Goal: Task Accomplishment & Management: Use online tool/utility

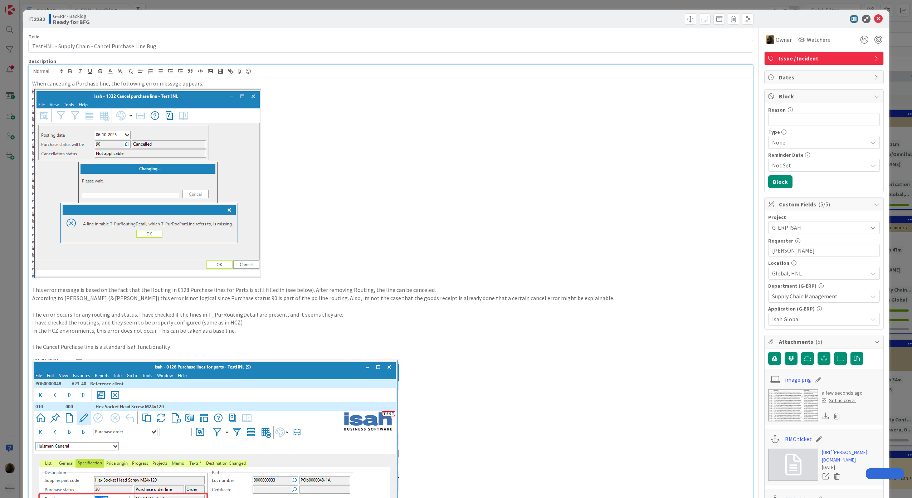
select select "sql"
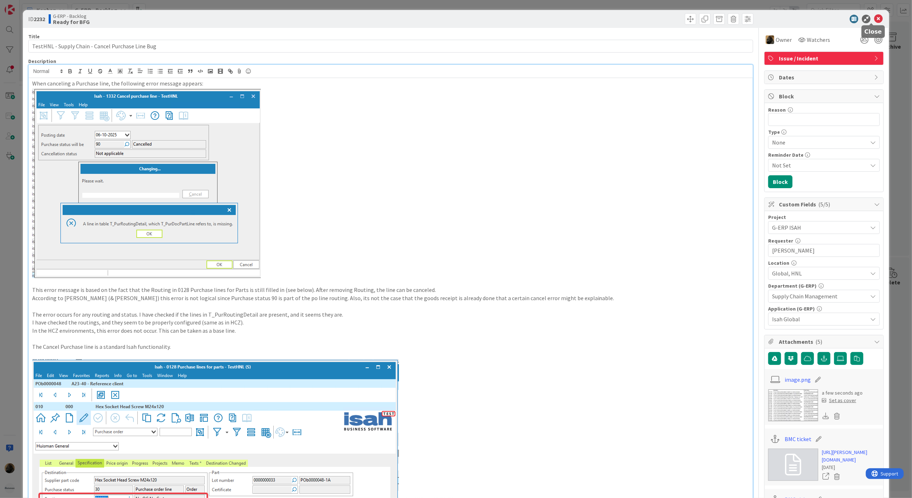
click at [874, 19] on icon at bounding box center [878, 19] width 9 height 9
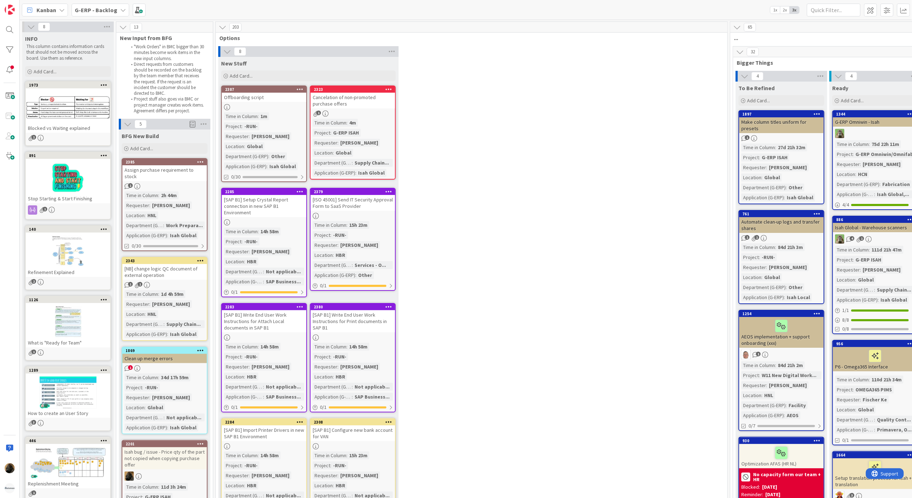
click at [428, 291] on div "8 New Stuff Add Card... 2323 Cancelation of non-promoted purchase offers 1 Time…" at bounding box center [471, 288] width 509 height 484
click at [521, 223] on div "8 New Stuff Add Card... 2323 Cancelation of non-promoted purchase offers 1 Time…" at bounding box center [471, 288] width 509 height 484
click at [106, 14] on span "G-ERP - Backlog" at bounding box center [96, 10] width 43 height 9
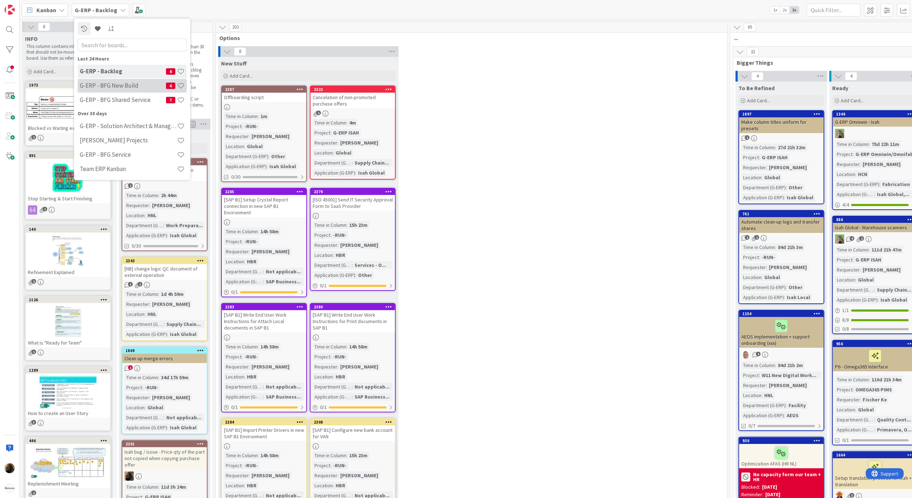
click at [105, 92] on div "G-ERP - BFG New Build 6" at bounding box center [132, 86] width 109 height 14
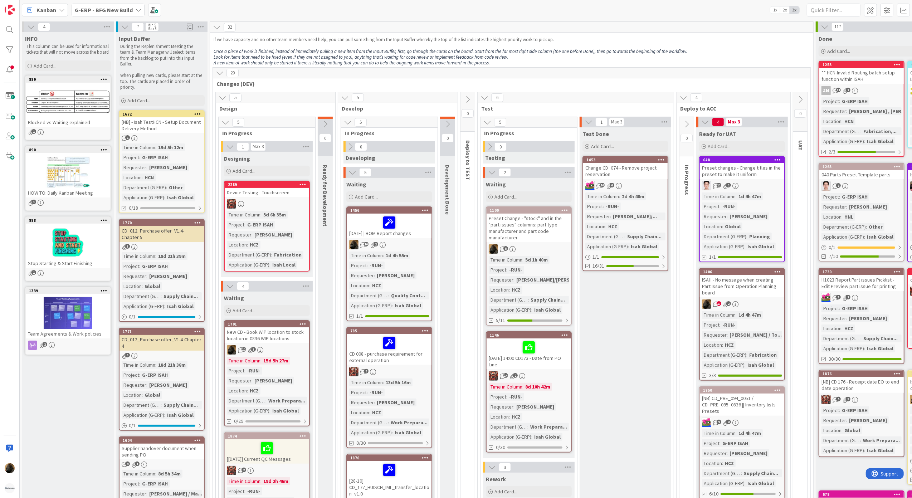
click at [116, 4] on div "G-ERP - BFG New Build" at bounding box center [108, 10] width 73 height 13
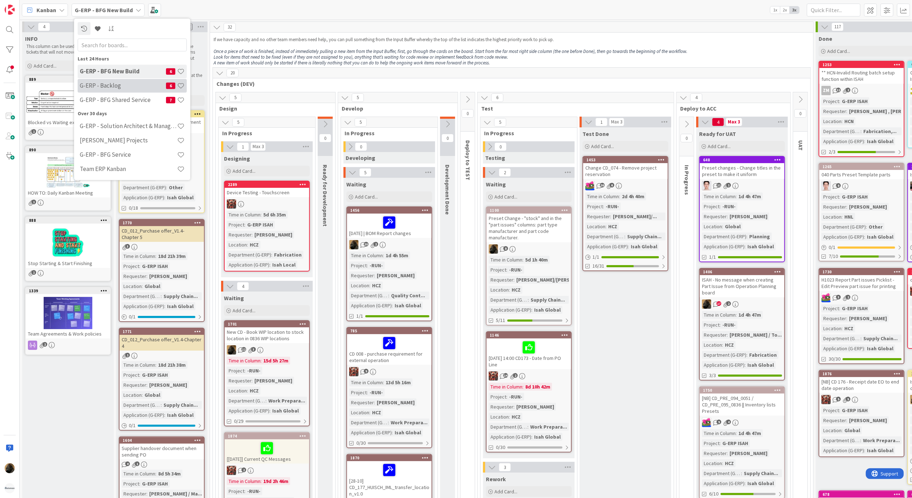
click at [120, 86] on h4 "G-ERP - Backlog" at bounding box center [123, 85] width 86 height 7
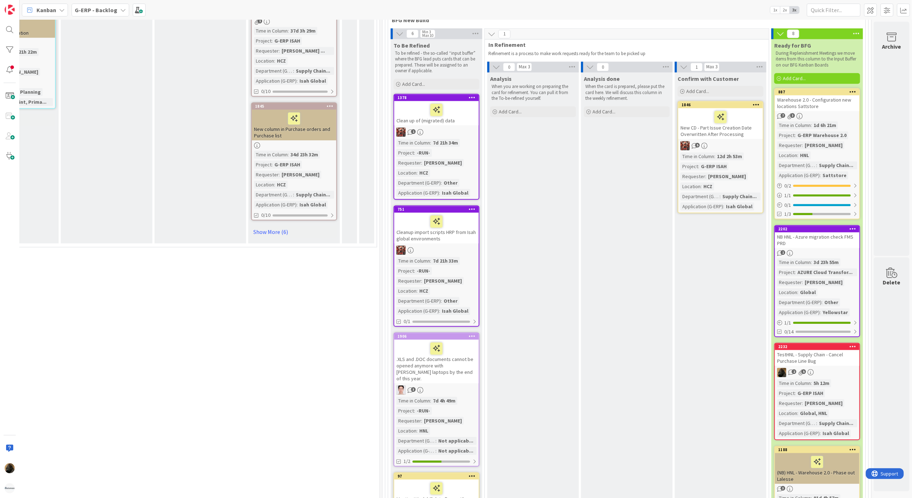
scroll to position [1717, 356]
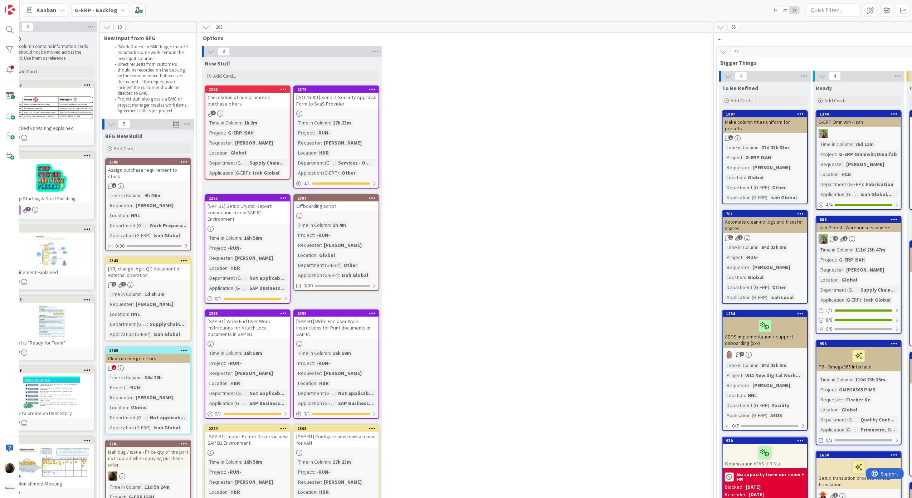
scroll to position [0, 0]
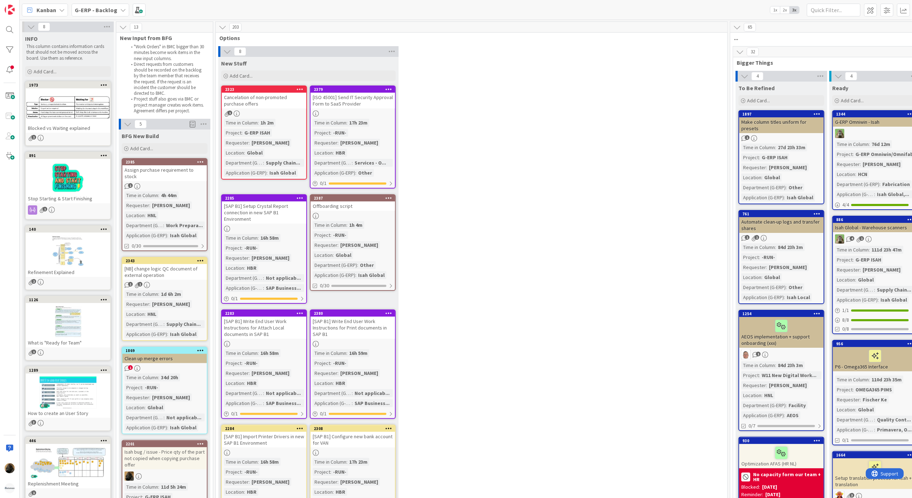
drag, startPoint x: 475, startPoint y: 206, endPoint x: 453, endPoint y: 109, distance: 99.1
click at [453, 109] on div "8 New Stuff Add Card... 2379 [ISO 45001] Send IT Security Approval Form to SaaS…" at bounding box center [471, 291] width 509 height 491
click at [250, 99] on div "Cancelation of non-promoted purchase offers" at bounding box center [264, 101] width 84 height 16
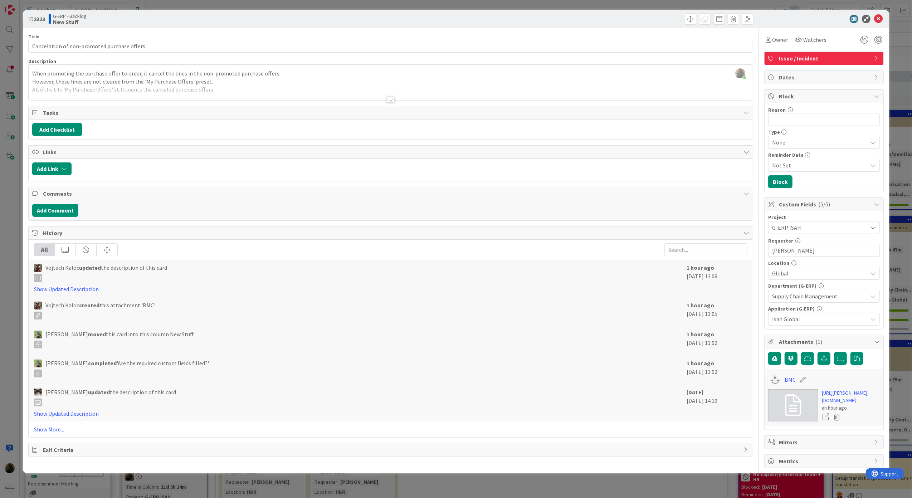
click at [388, 98] on div at bounding box center [391, 100] width 8 height 6
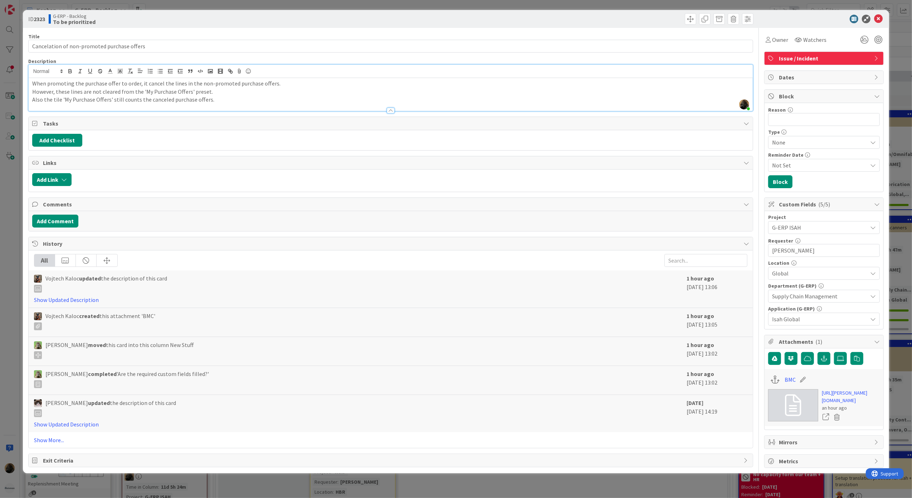
click at [176, 236] on div "Title 44 / 128 Cancelation of non-promoted purchase offers Description [PERSON_…" at bounding box center [390, 248] width 725 height 440
click at [876, 19] on div at bounding box center [820, 19] width 127 height 9
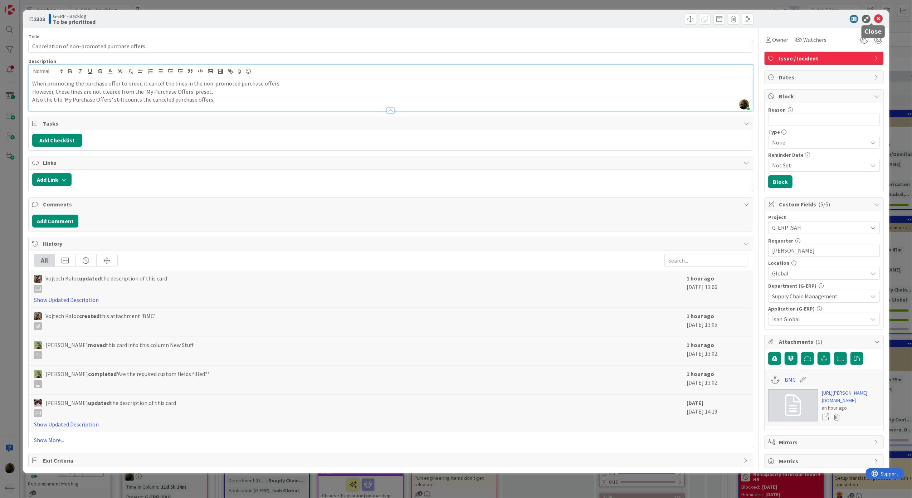
click at [874, 20] on icon at bounding box center [878, 19] width 9 height 9
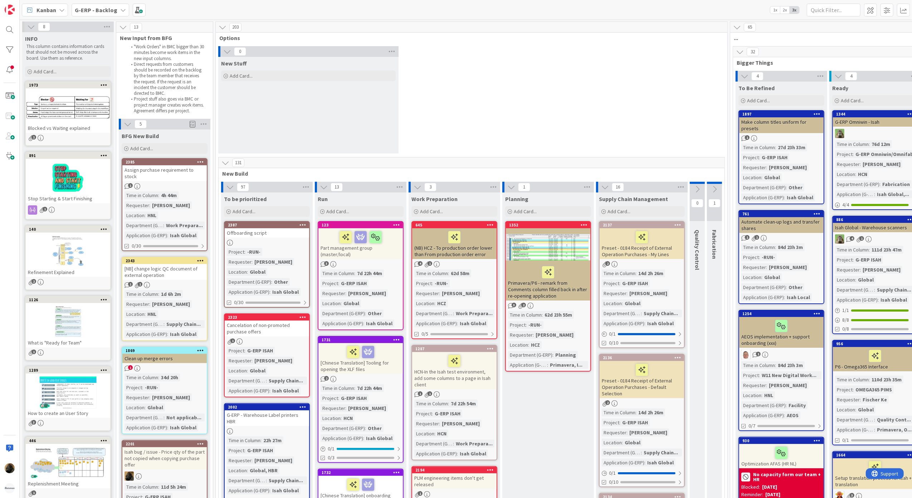
click at [116, 15] on div "G-ERP - Backlog" at bounding box center [101, 10] width 58 height 13
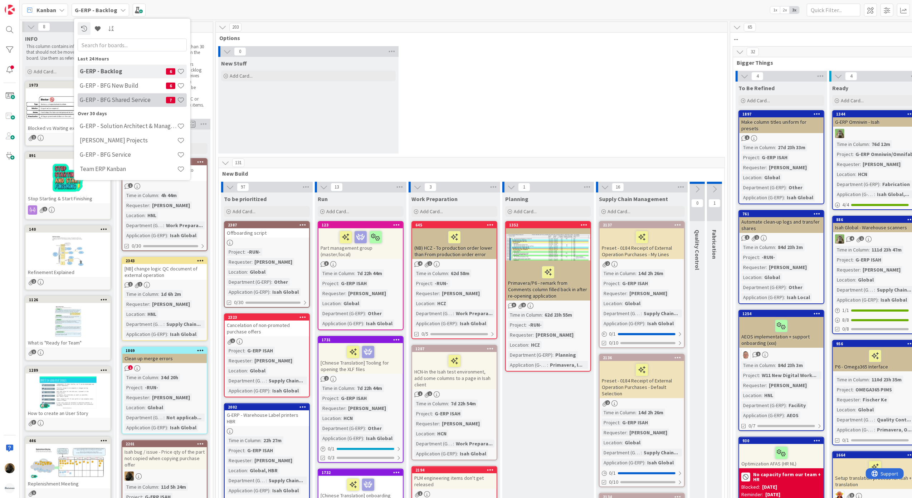
click at [111, 97] on h4 "G-ERP - BFG Shared Service" at bounding box center [123, 99] width 86 height 7
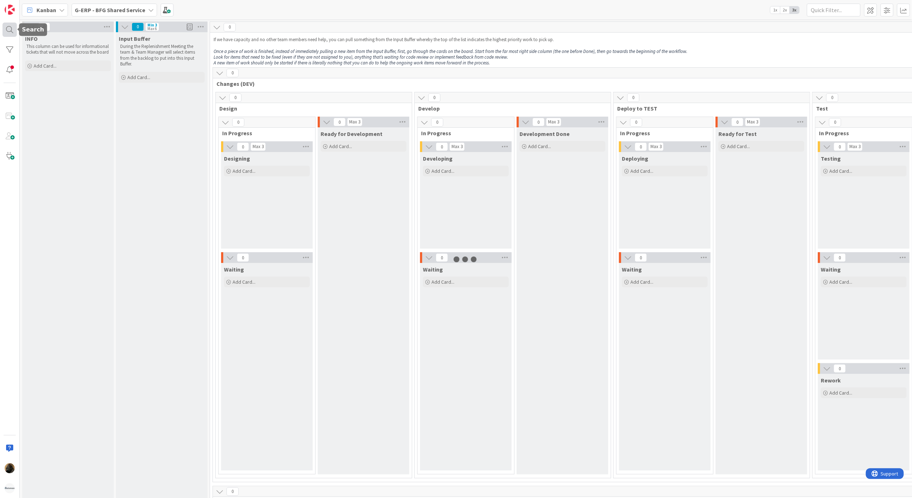
click at [9, 32] on div at bounding box center [10, 30] width 14 height 14
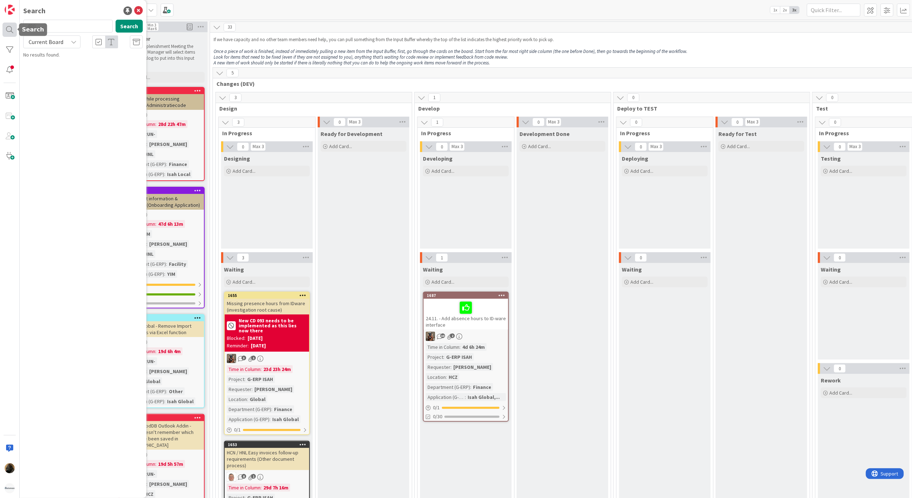
type input "480"
click at [84, 67] on p "Open invoices report" at bounding box center [87, 63] width 109 height 8
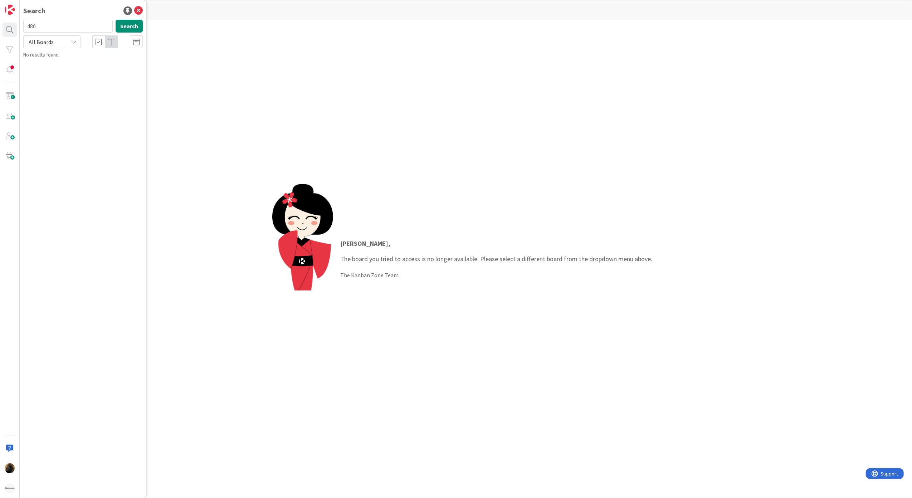
click at [66, 38] on div "All Boards" at bounding box center [51, 41] width 57 height 13
click at [136, 29] on button "Search" at bounding box center [129, 26] width 27 height 13
click at [69, 62] on span "Open invoices report" at bounding box center [73, 63] width 46 height 6
click at [138, 12] on icon at bounding box center [138, 10] width 9 height 9
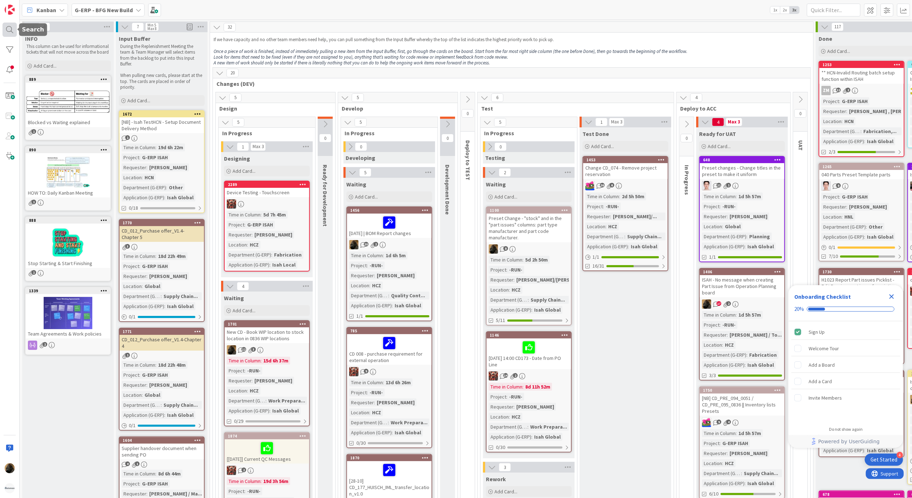
click at [16, 32] on div at bounding box center [10, 30] width 14 height 14
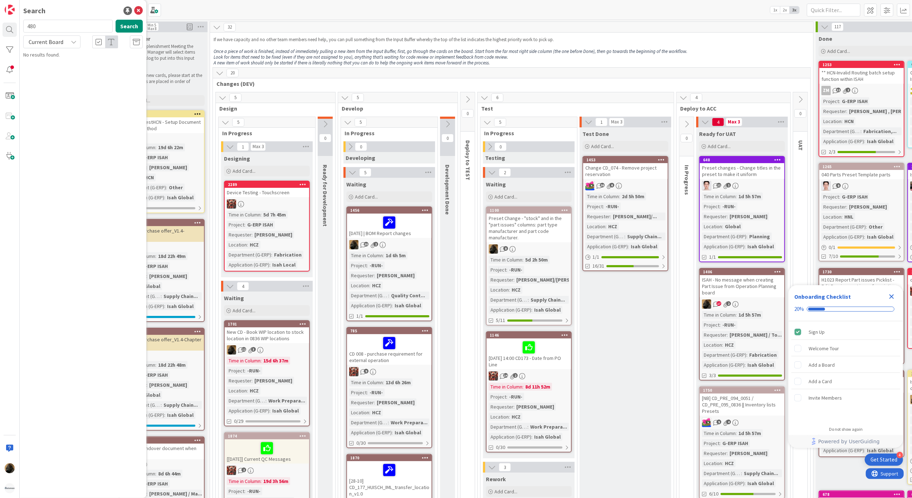
type input "480"
click at [36, 44] on span "Current Board" at bounding box center [46, 41] width 35 height 7
click at [54, 67] on span "All Boards" at bounding box center [64, 72] width 74 height 11
click at [132, 31] on button "Search" at bounding box center [129, 26] width 27 height 13
click at [94, 58] on div "undefined › Rework" at bounding box center [87, 56] width 109 height 6
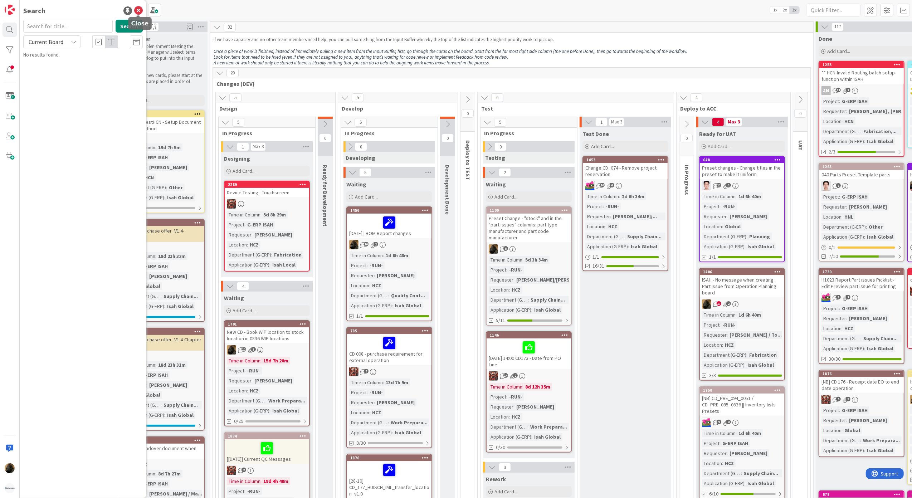
click at [139, 9] on icon at bounding box center [138, 10] width 9 height 9
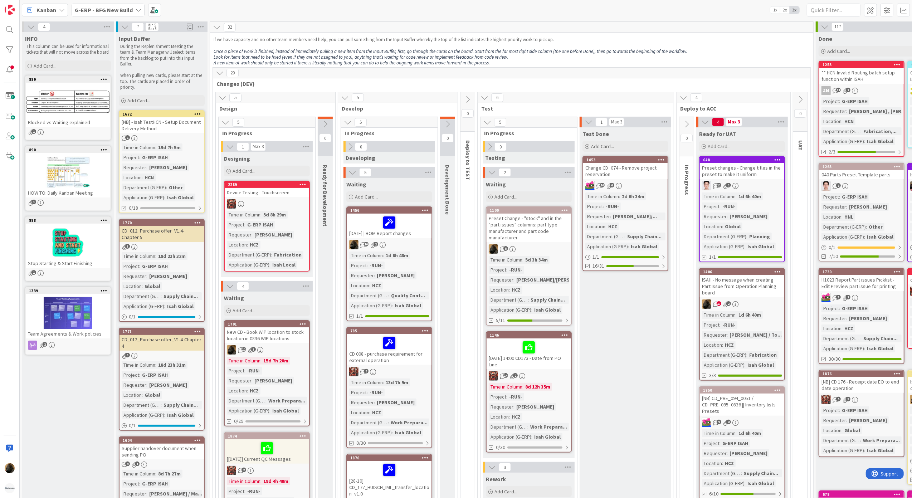
click at [99, 6] on b "G-ERP - BFG New Build" at bounding box center [104, 9] width 58 height 7
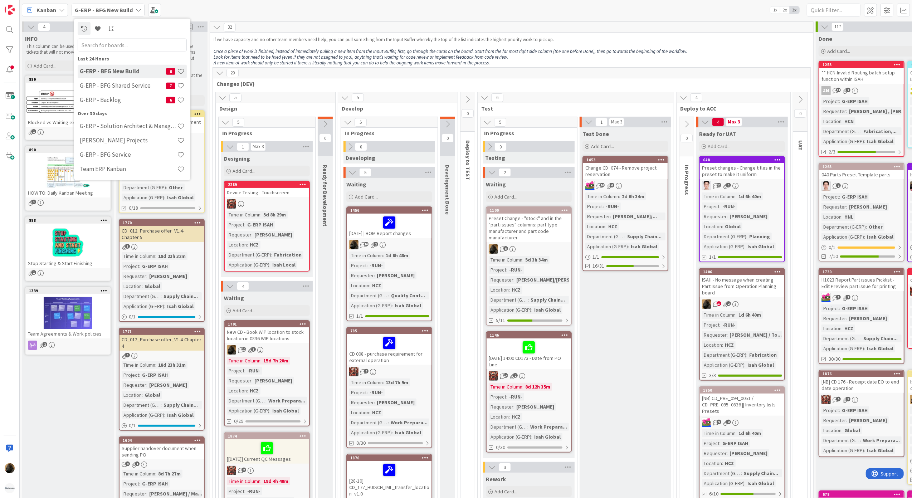
click at [118, 108] on div "Last 24 Hours G-ERP - BFG New Build 6 G-ERP - BFG Shared Service 7 G-ERP - Back…" at bounding box center [132, 116] width 109 height 122
click at [119, 101] on h4 "G-ERP - Backlog" at bounding box center [123, 99] width 86 height 7
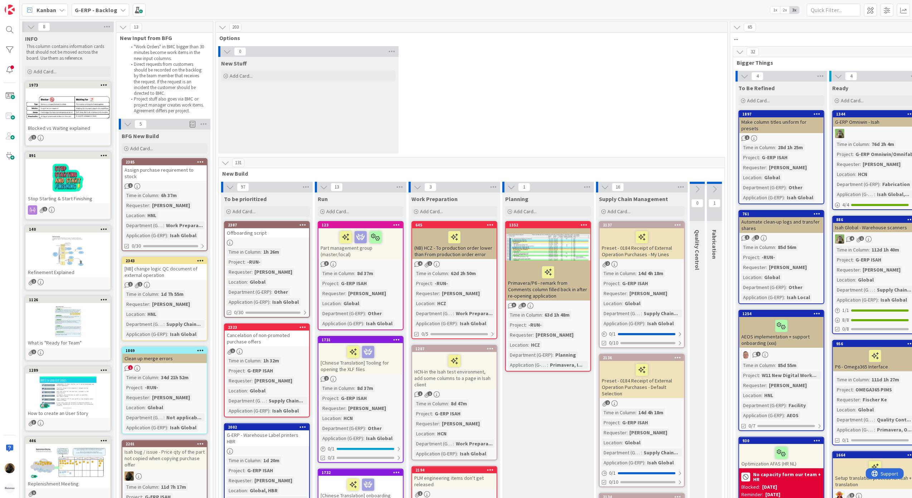
click at [164, 172] on div "Assign purchase requirement to stock" at bounding box center [164, 173] width 84 height 16
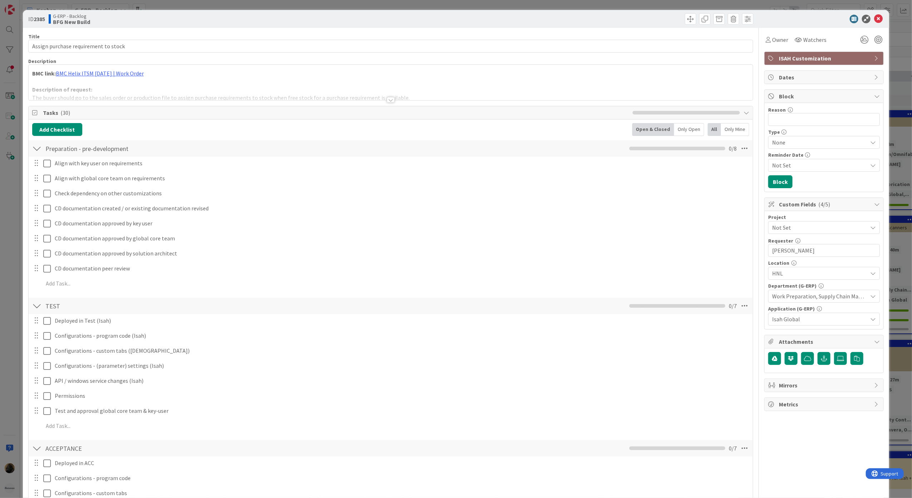
click at [387, 99] on div at bounding box center [391, 100] width 8 height 6
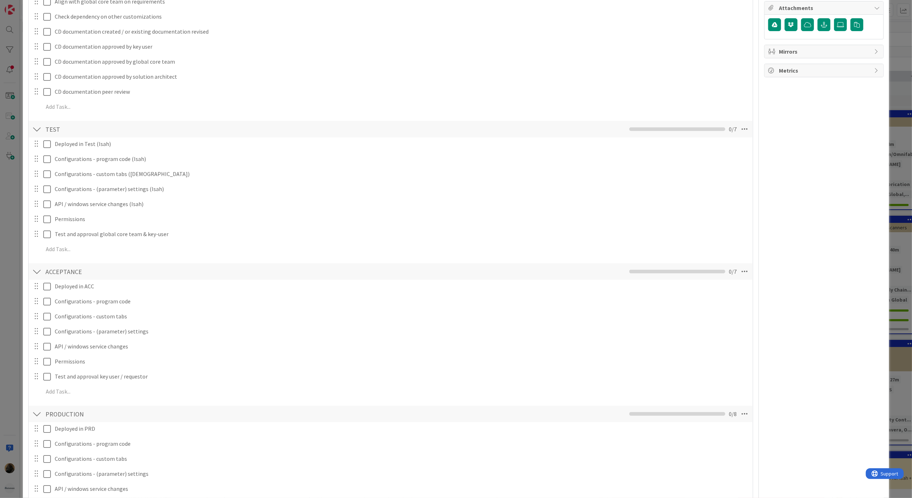
scroll to position [620, 0]
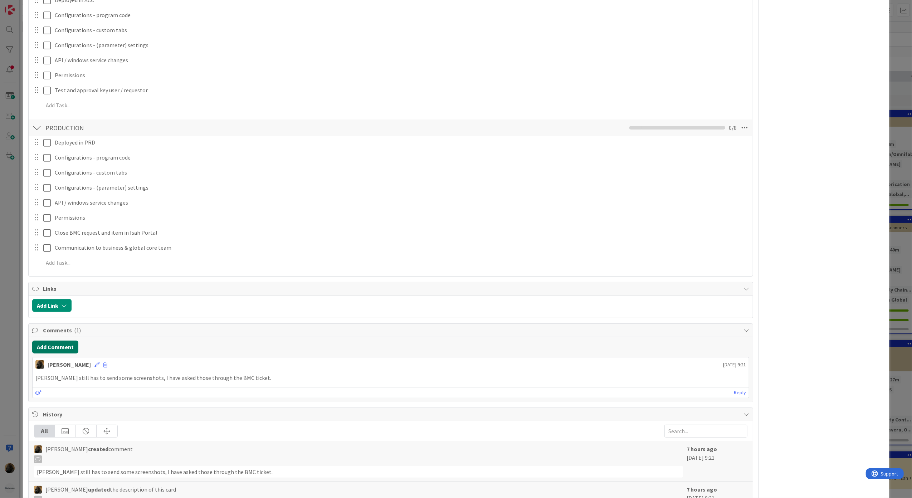
click at [60, 347] on button "Add Comment" at bounding box center [55, 347] width 46 height 13
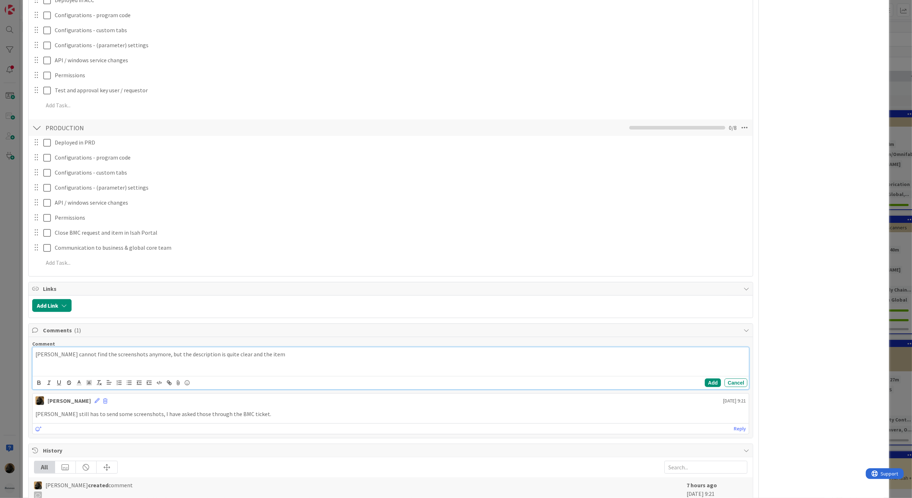
click at [280, 358] on p "Hanno cannot find the screenshots anymore, but the description is quite clear a…" at bounding box center [390, 354] width 711 height 8
click at [705, 385] on button "Add" at bounding box center [713, 382] width 16 height 9
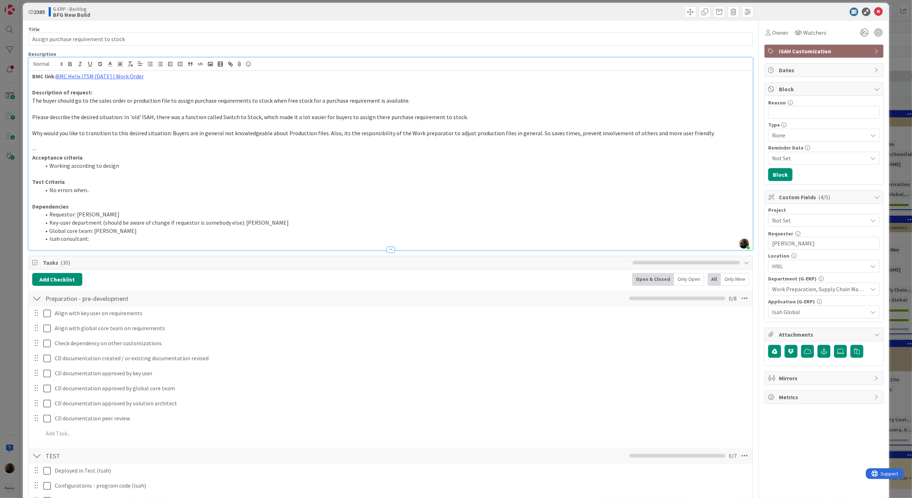
scroll to position [0, 0]
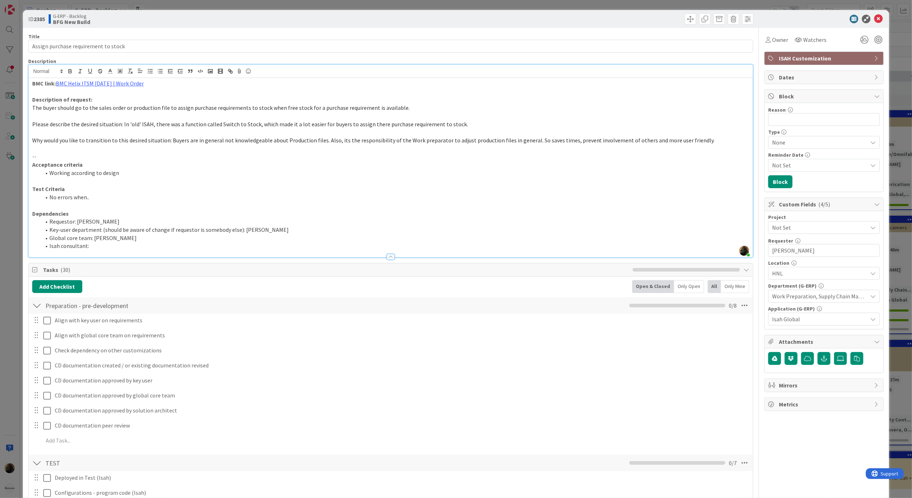
click at [130, 88] on p at bounding box center [390, 92] width 717 height 8
click at [129, 86] on link "BMC Helix ITSM 25.3.01 | Work Order" at bounding box center [100, 83] width 88 height 7
click at [116, 98] on link "https://huisman-smartit.onbmc.com/smartit/app/#/workorder/AGGJEU87BW384ATECMBTT…" at bounding box center [93, 97] width 72 height 9
